Goal: Task Accomplishment & Management: Complete application form

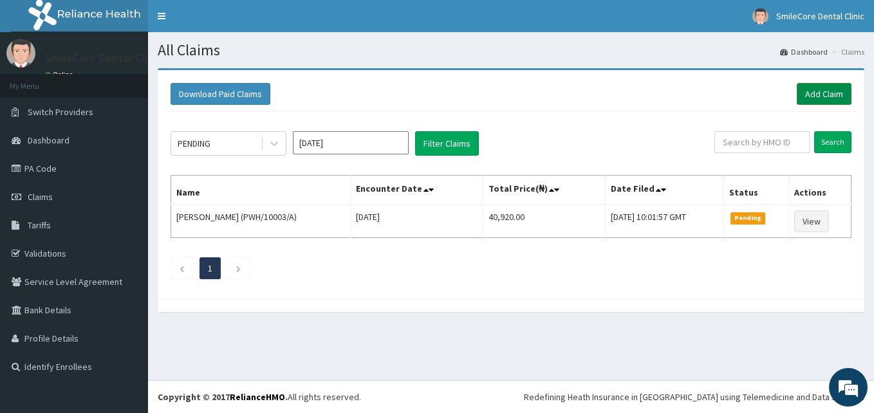
click at [828, 94] on link "Add Claim" at bounding box center [824, 94] width 55 height 22
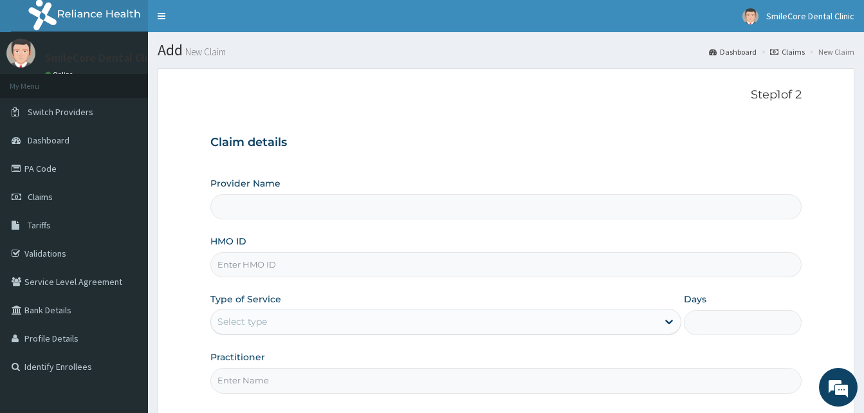
click at [266, 265] on input "HMO ID" at bounding box center [505, 264] width 591 height 25
type input "SmileCore Dental Clinic"
type input "WAK/10190/A"
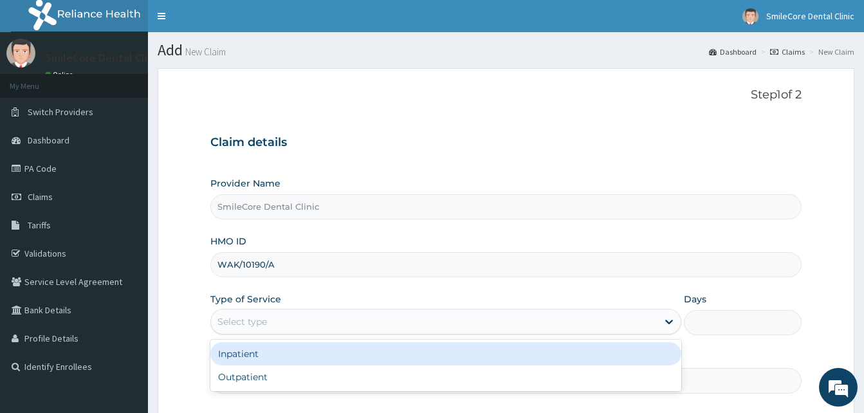
click at [308, 324] on div "Select type" at bounding box center [434, 321] width 447 height 21
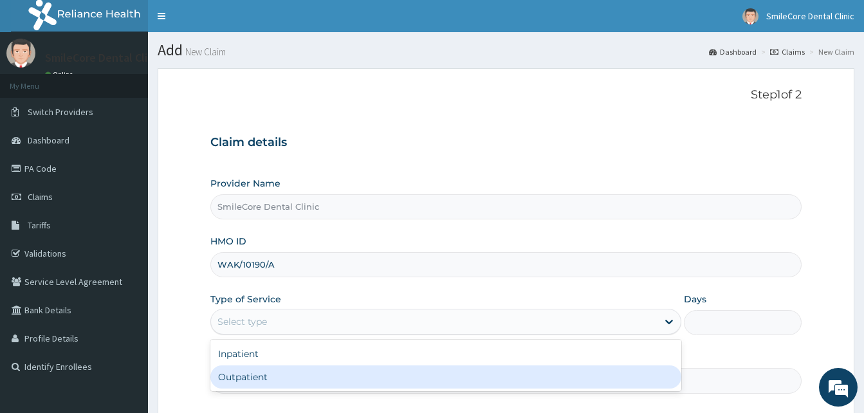
click at [276, 368] on div "Outpatient" at bounding box center [445, 377] width 471 height 23
type input "1"
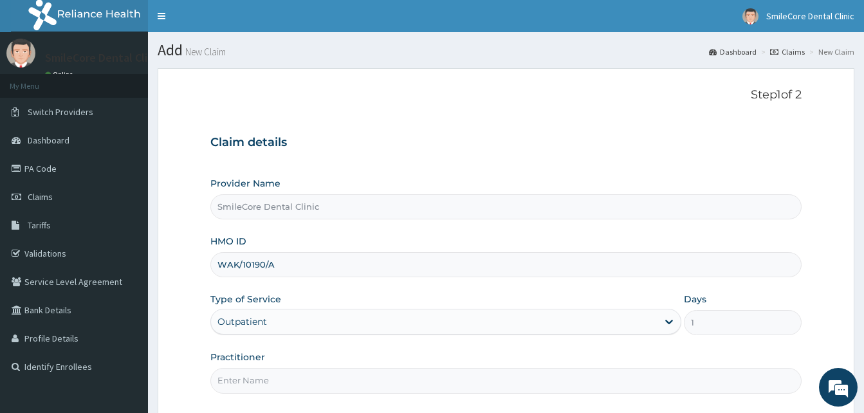
click at [268, 380] on input "Practitioner" at bounding box center [505, 380] width 591 height 25
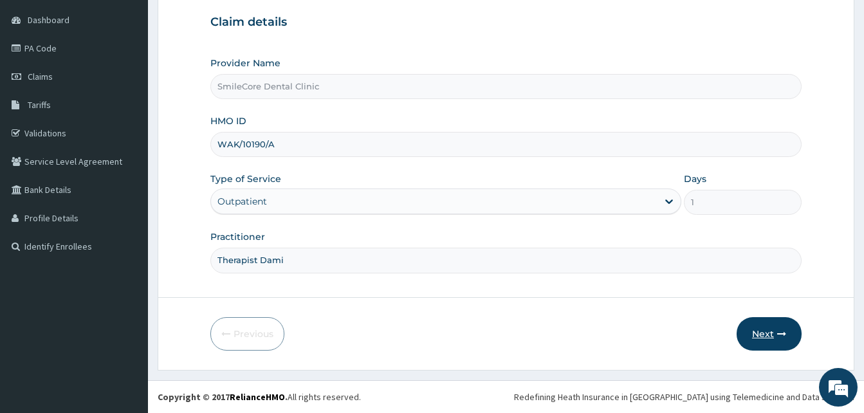
type input "Therapist Dami"
click at [770, 333] on button "Next" at bounding box center [769, 333] width 65 height 33
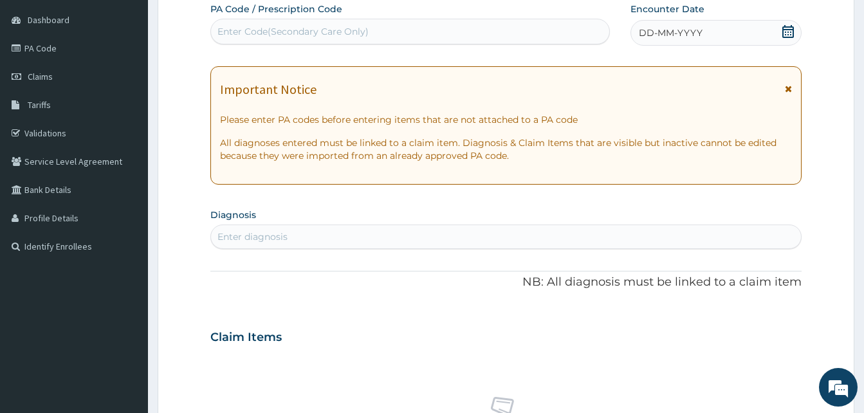
click at [379, 23] on div "Enter Code(Secondary Care Only)" at bounding box center [410, 31] width 398 height 21
paste input "PA/026873"
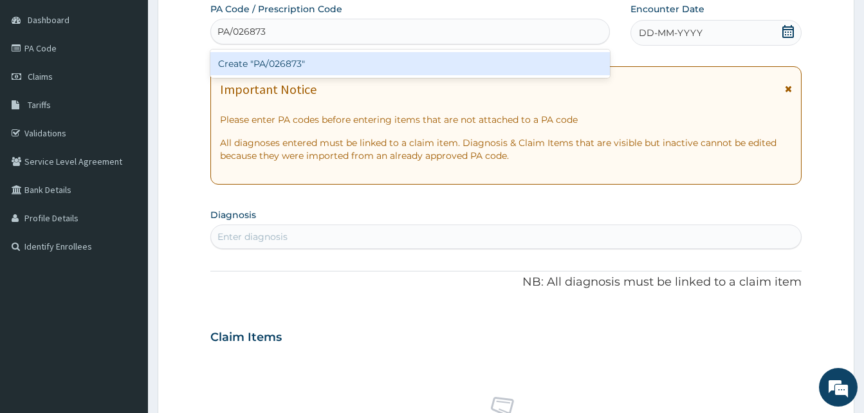
type input "PA/026873"
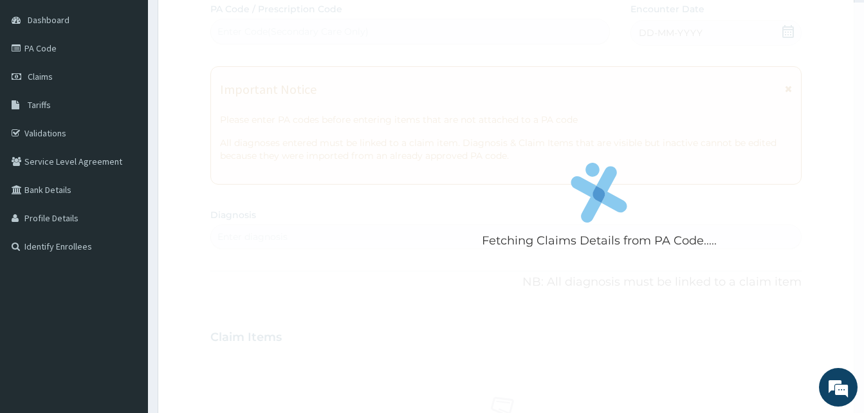
click at [682, 28] on div "Fetching Claims Details from PA Code..... PA Code / Prescription Code Enter Cod…" at bounding box center [505, 336] width 591 height 666
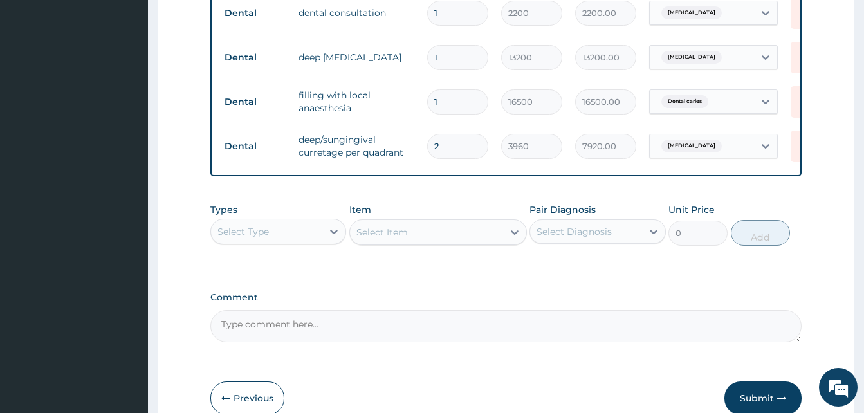
scroll to position [641, 0]
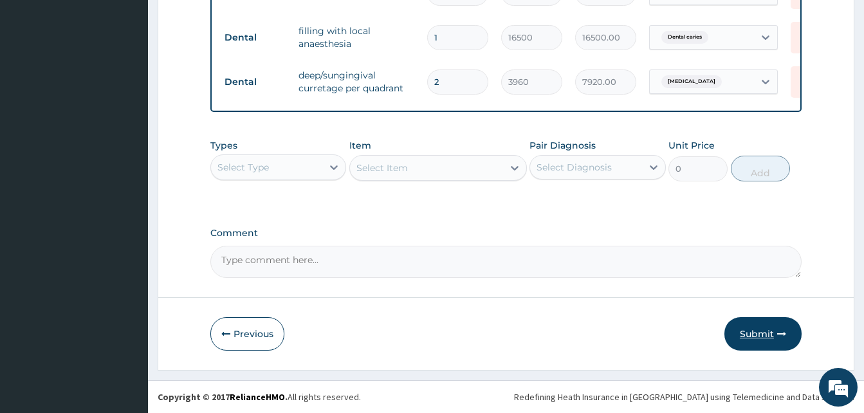
click at [729, 329] on button "Submit" at bounding box center [763, 333] width 77 height 33
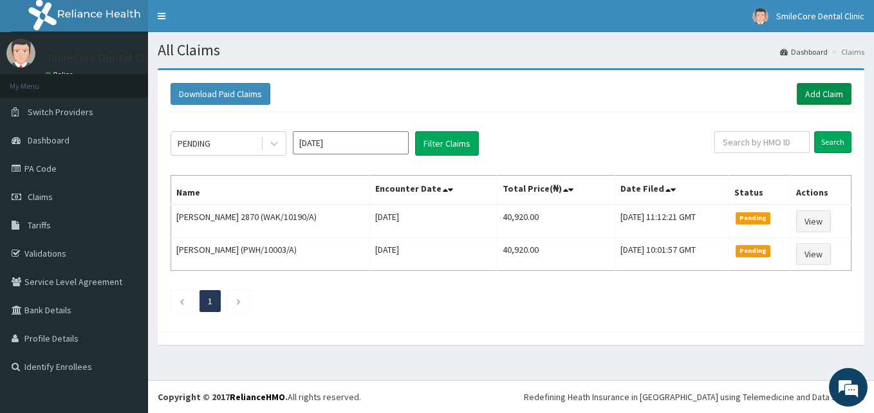
click at [828, 89] on link "Add Claim" at bounding box center [824, 94] width 55 height 22
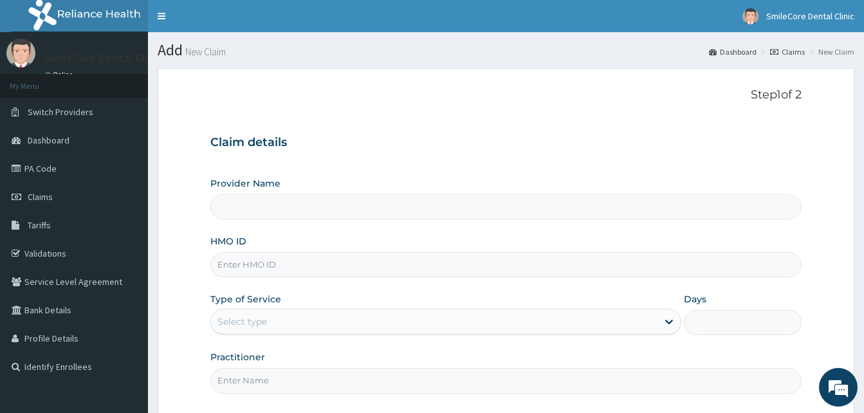
click at [349, 263] on input "HMO ID" at bounding box center [505, 264] width 591 height 25
type input "SmileCore Dental Clinic"
type input "INK/10005/A"
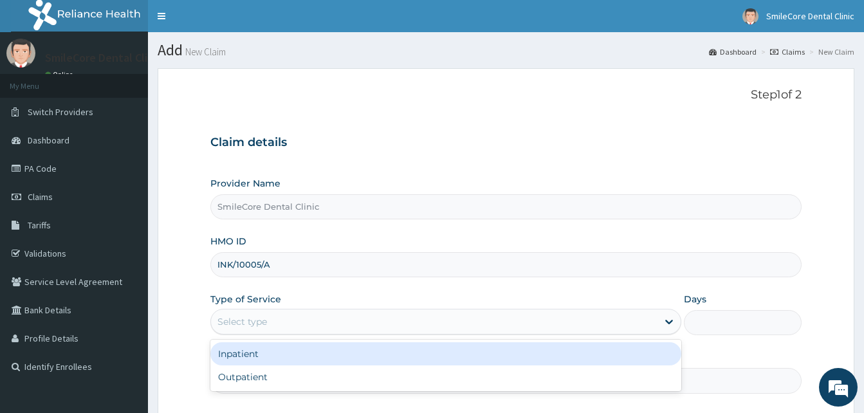
click at [264, 315] on div "Select type" at bounding box center [434, 321] width 447 height 21
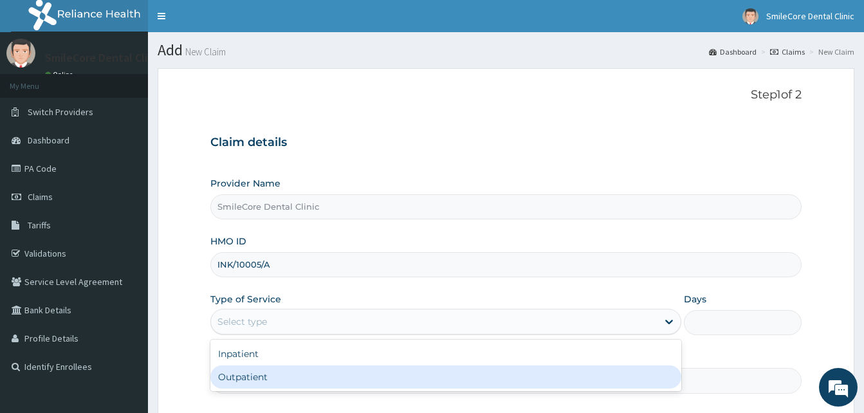
click at [250, 371] on div "Outpatient" at bounding box center [445, 377] width 471 height 23
type input "1"
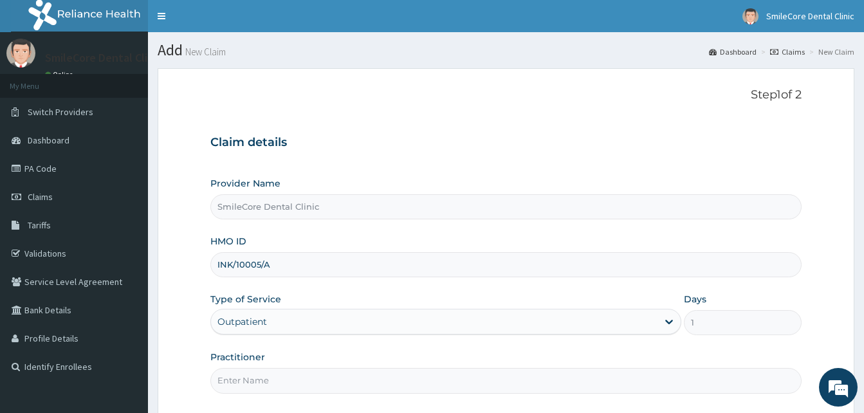
click at [249, 376] on input "Practitioner" at bounding box center [505, 380] width 591 height 25
type input "Therapist Dami"
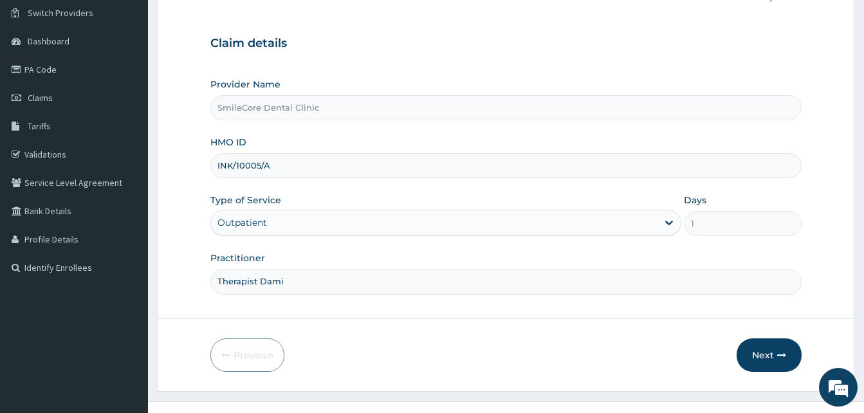
scroll to position [113, 0]
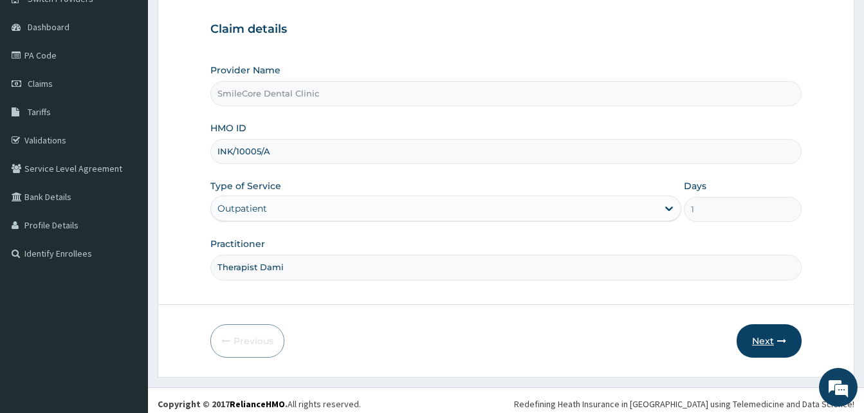
click at [759, 334] on button "Next" at bounding box center [769, 340] width 65 height 33
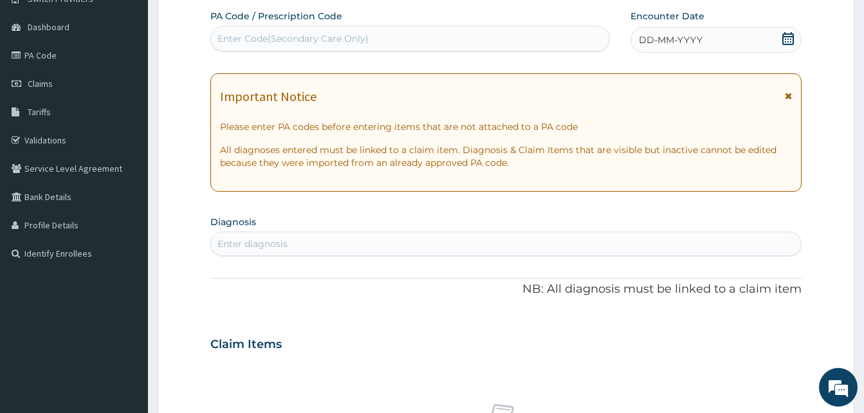
click at [360, 42] on div "Enter Code(Secondary Care Only)" at bounding box center [293, 38] width 151 height 13
paste input "PA/FAFE7B"
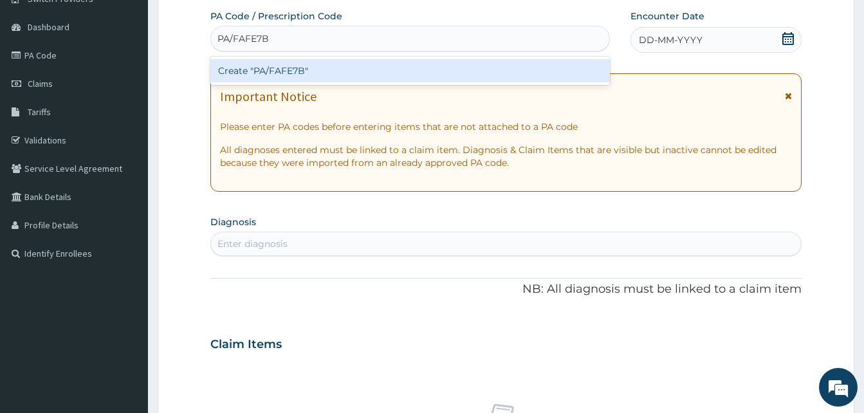
type input "PA/FAFE7B"
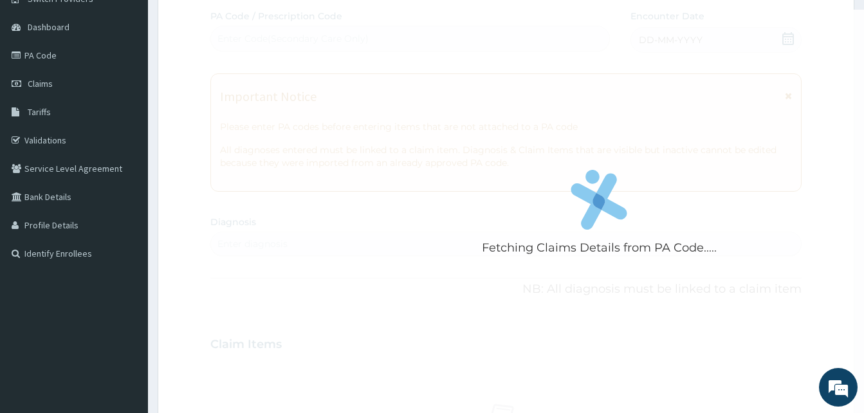
click at [697, 35] on div "Fetching Claims Details from PA Code..... PA Code / Prescription Code Enter Cod…" at bounding box center [505, 343] width 591 height 666
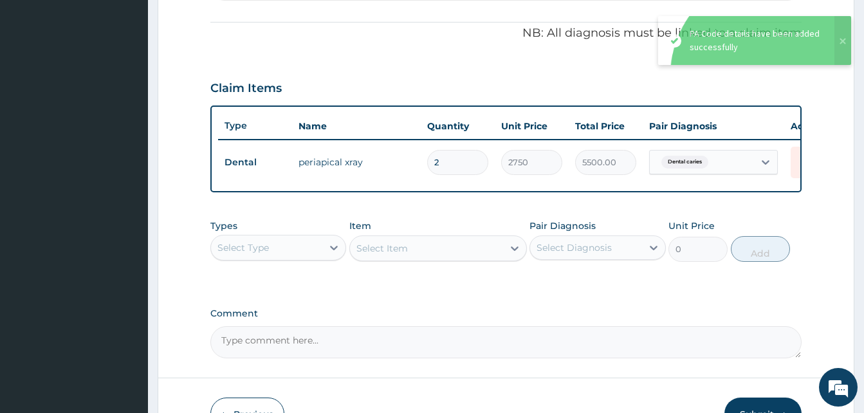
scroll to position [459, 0]
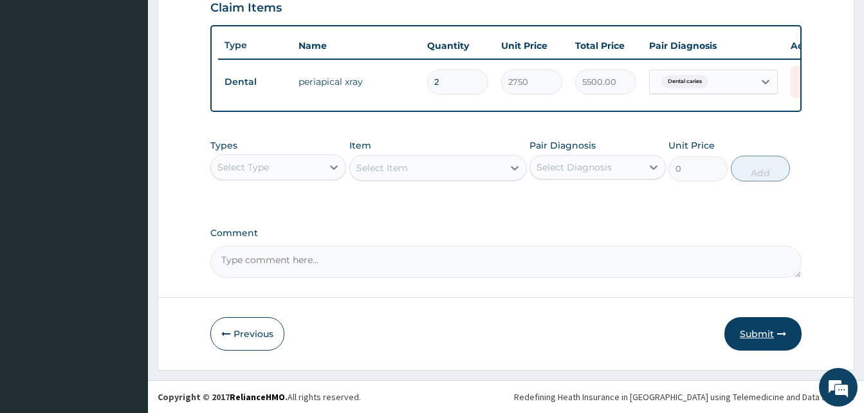
click at [745, 324] on button "Submit" at bounding box center [763, 333] width 77 height 33
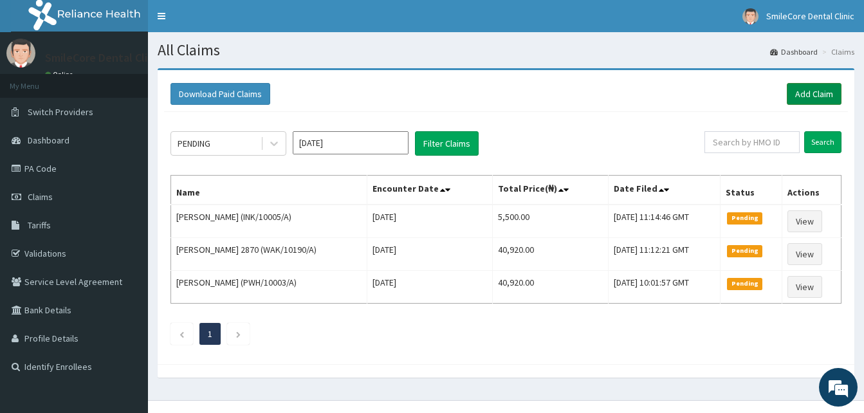
click at [823, 97] on link "Add Claim" at bounding box center [814, 94] width 55 height 22
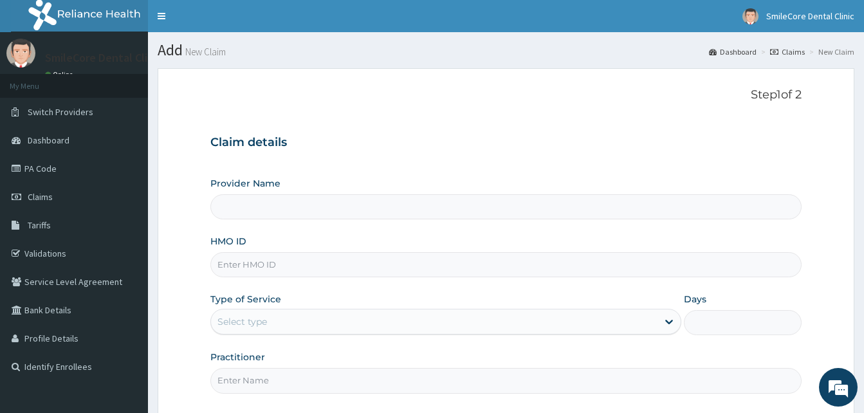
type input "SmileCore Dental Clinic"
click at [266, 254] on input "HMO ID" at bounding box center [505, 264] width 591 height 25
type input "INK/10005/A"
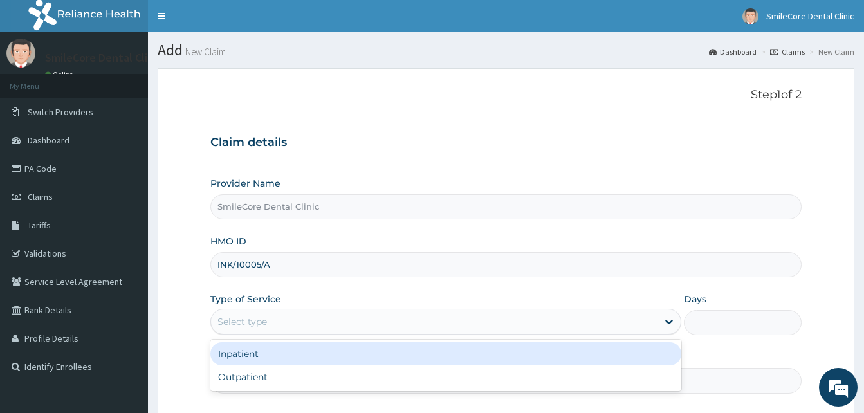
click at [275, 325] on div "Select type" at bounding box center [434, 321] width 447 height 21
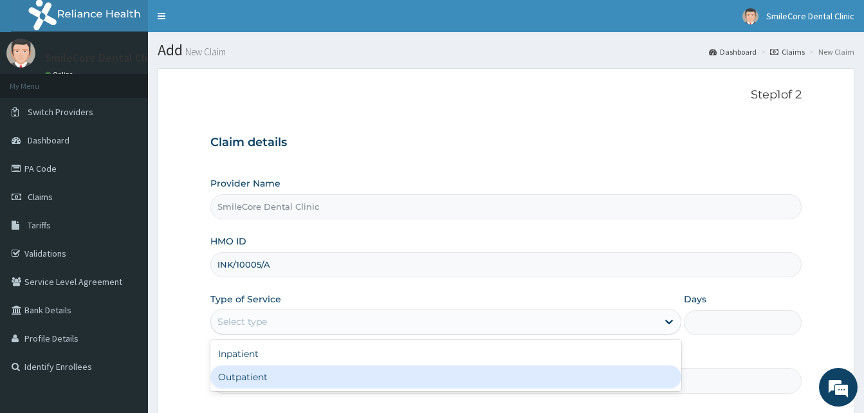
click at [254, 377] on div "Outpatient" at bounding box center [445, 377] width 471 height 23
type input "1"
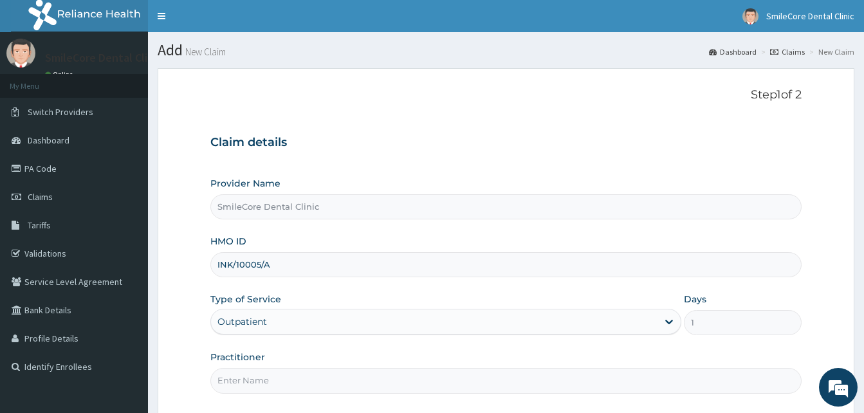
click at [254, 377] on input "Practitioner" at bounding box center [505, 380] width 591 height 25
type input "Therapist Dami"
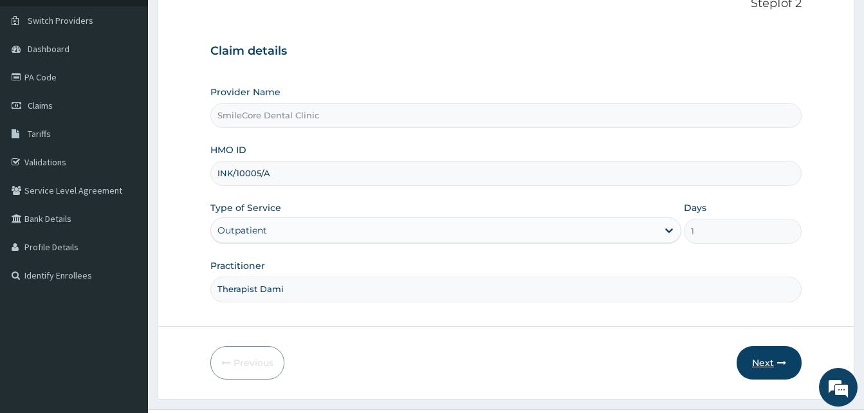
click at [760, 366] on button "Next" at bounding box center [769, 362] width 65 height 33
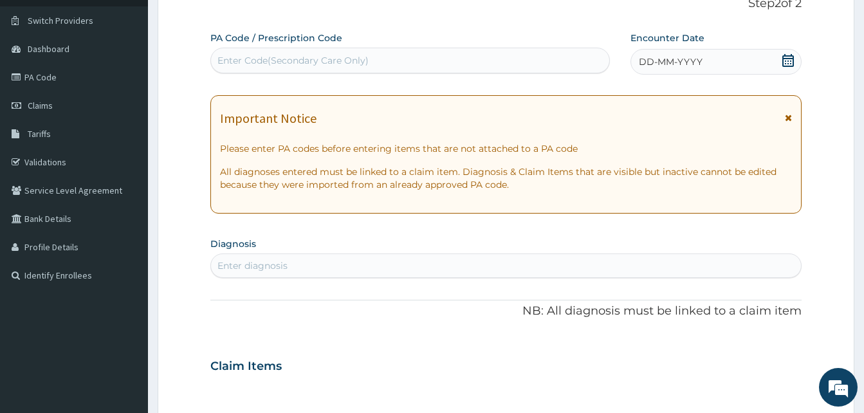
click at [313, 54] on div "Enter Code(Secondary Care Only)" at bounding box center [293, 60] width 151 height 13
paste input "PA/87D8F7"
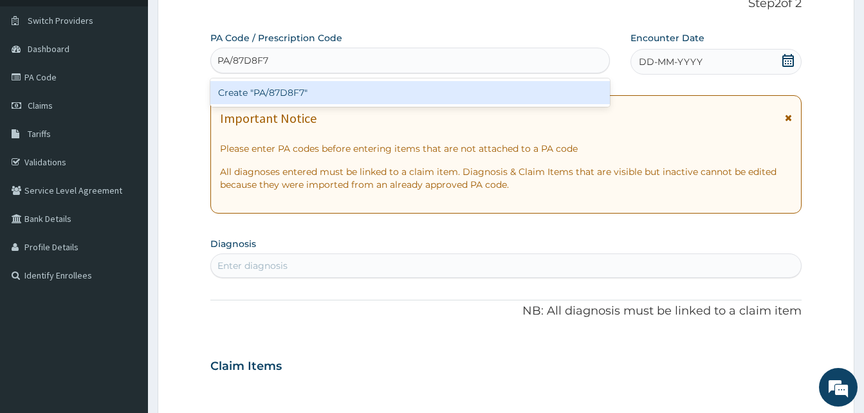
type input "PA/87D8F7"
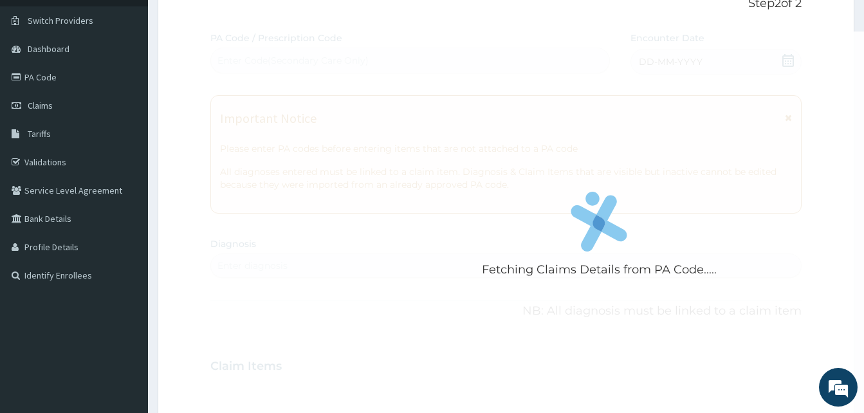
click at [709, 51] on div "Fetching Claims Details from PA Code..... PA Code / Prescription Code Enter Cod…" at bounding box center [505, 365] width 591 height 666
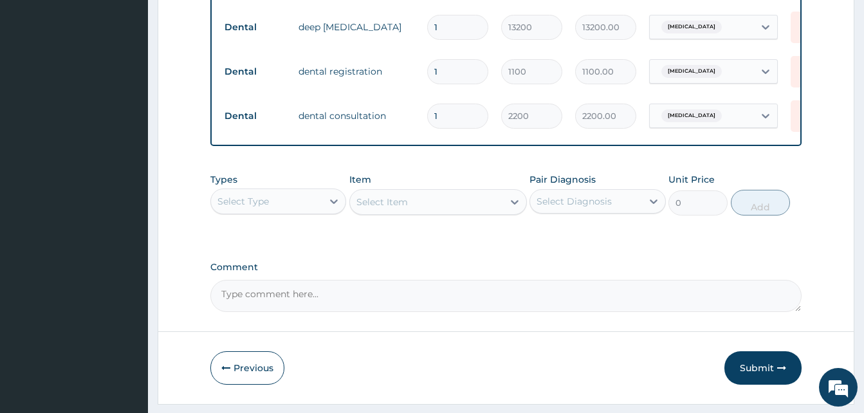
scroll to position [559, 0]
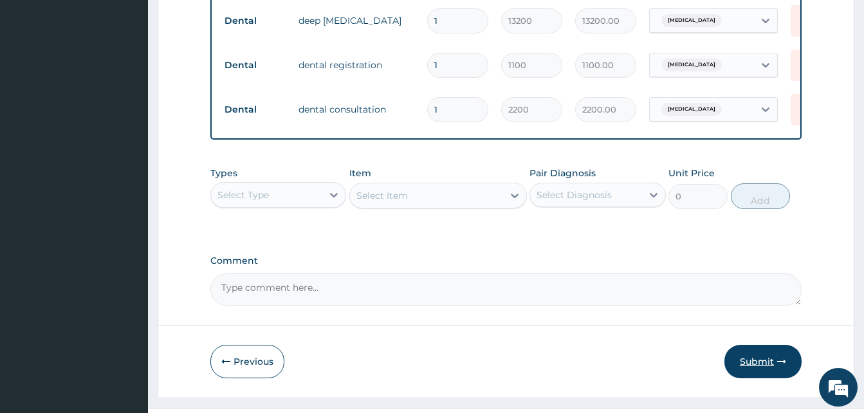
click at [762, 364] on button "Submit" at bounding box center [763, 361] width 77 height 33
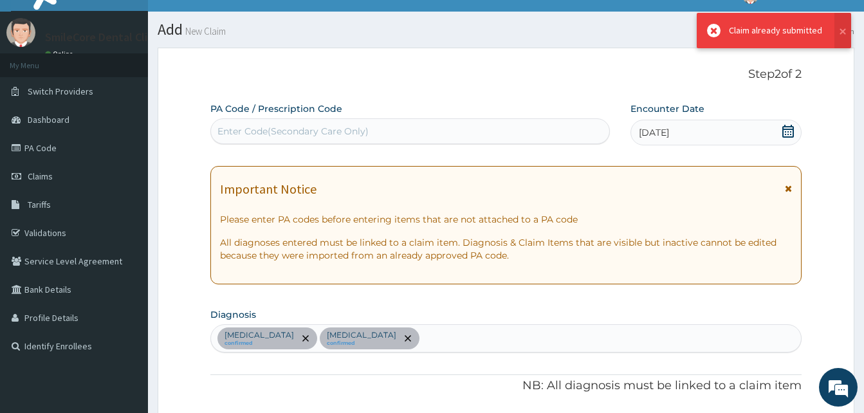
scroll to position [0, 0]
